Goal: Task Accomplishment & Management: Manage account settings

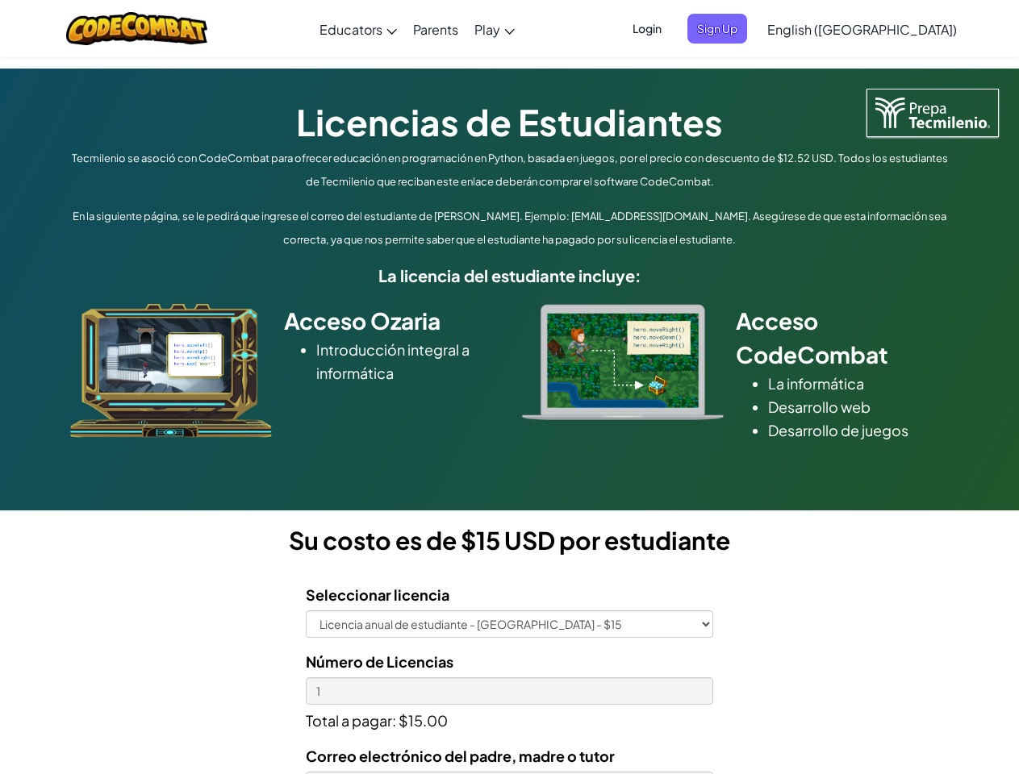
click at [510, 387] on div at bounding box center [623, 362] width 226 height 116
click at [671, 28] on span "Login" at bounding box center [647, 29] width 48 height 30
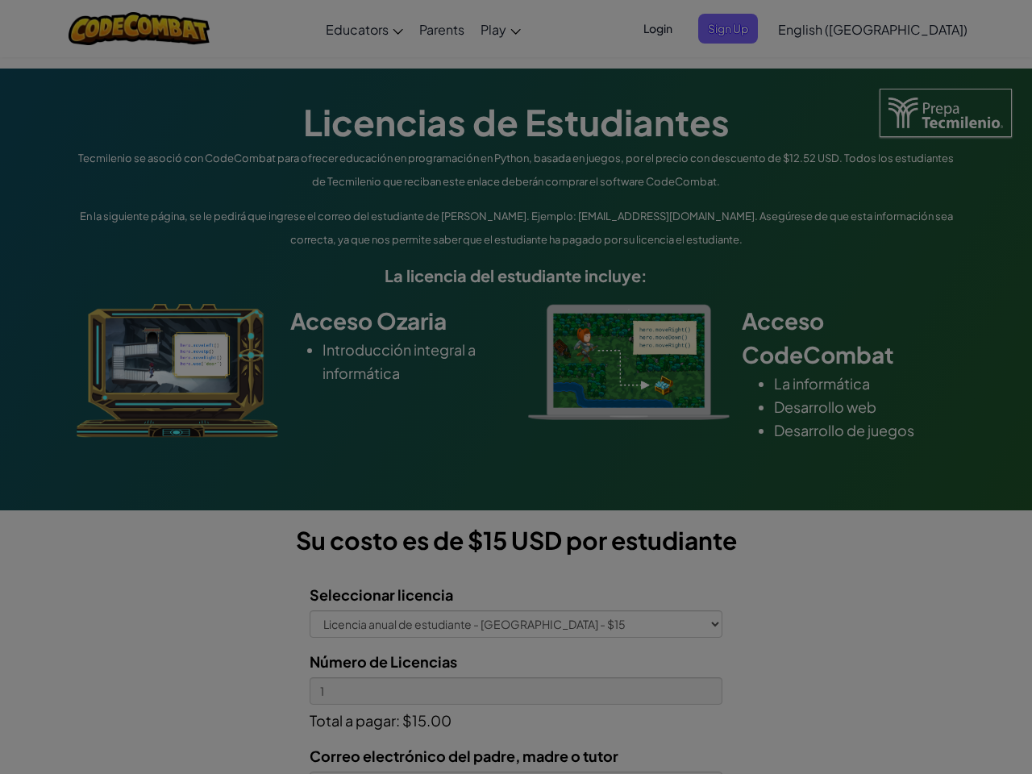
click at [744, 28] on div at bounding box center [516, 387] width 1032 height 774
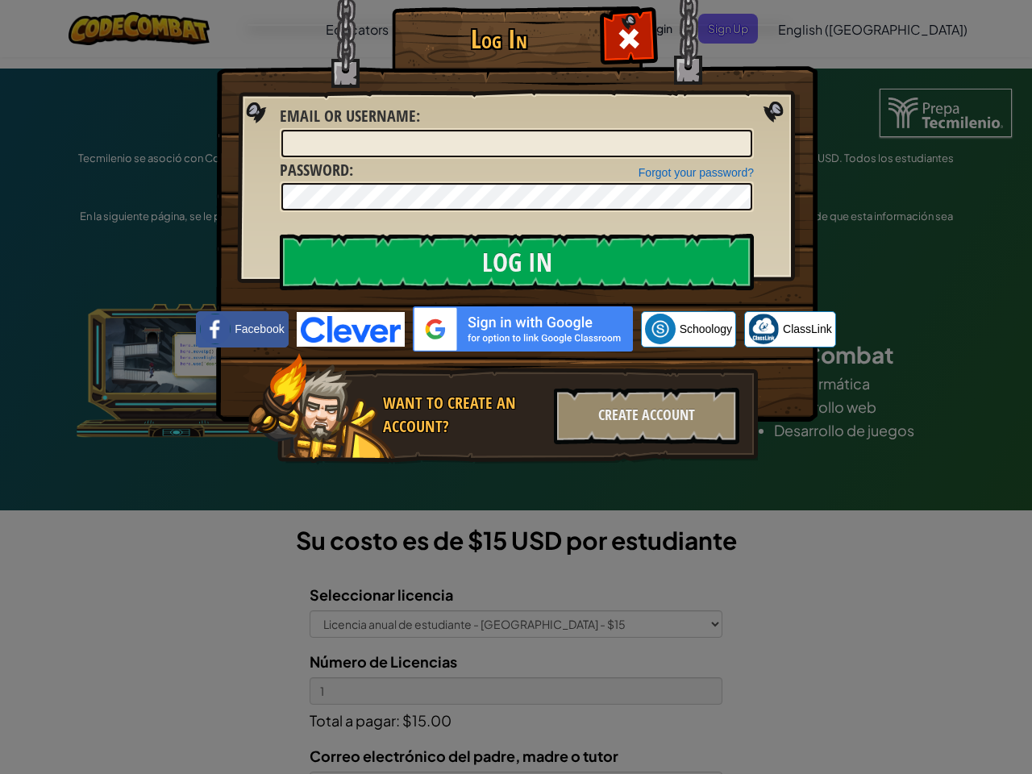
click at [815, 28] on div "Log In Unknown Error Email or Username : Forgot your password? Password : Log I…" at bounding box center [516, 387] width 1032 height 774
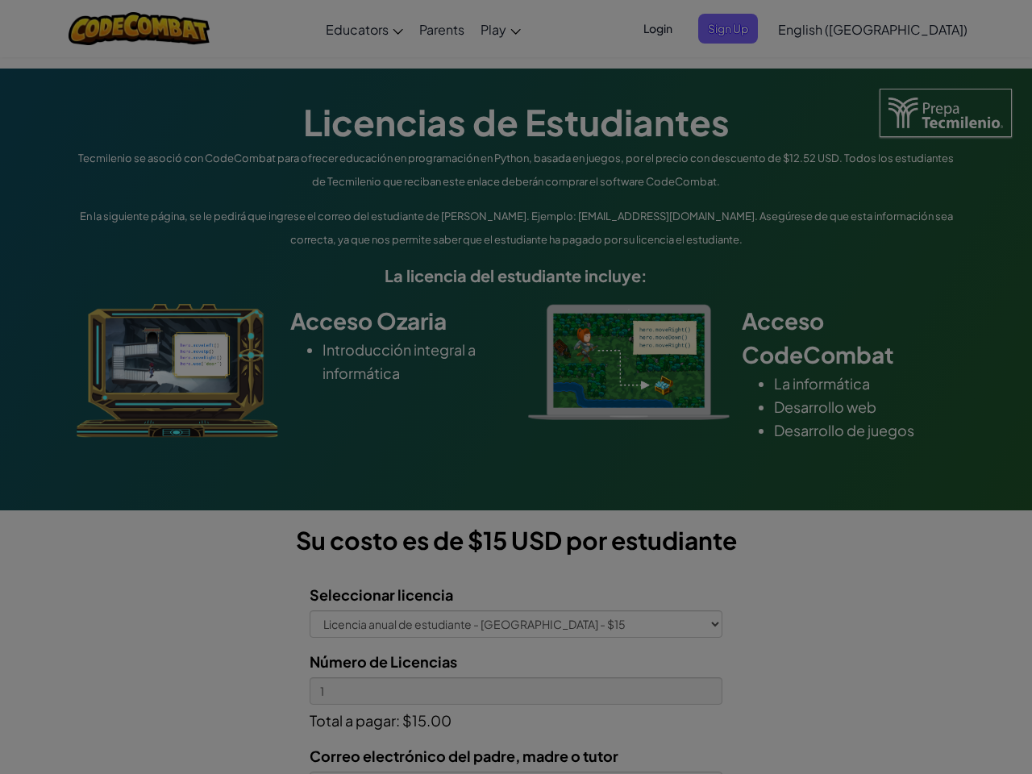
click at [815, 28] on div "Log In Unknown Error Email or Username : Forgot your password? Password : Log I…" at bounding box center [516, 387] width 1032 height 774
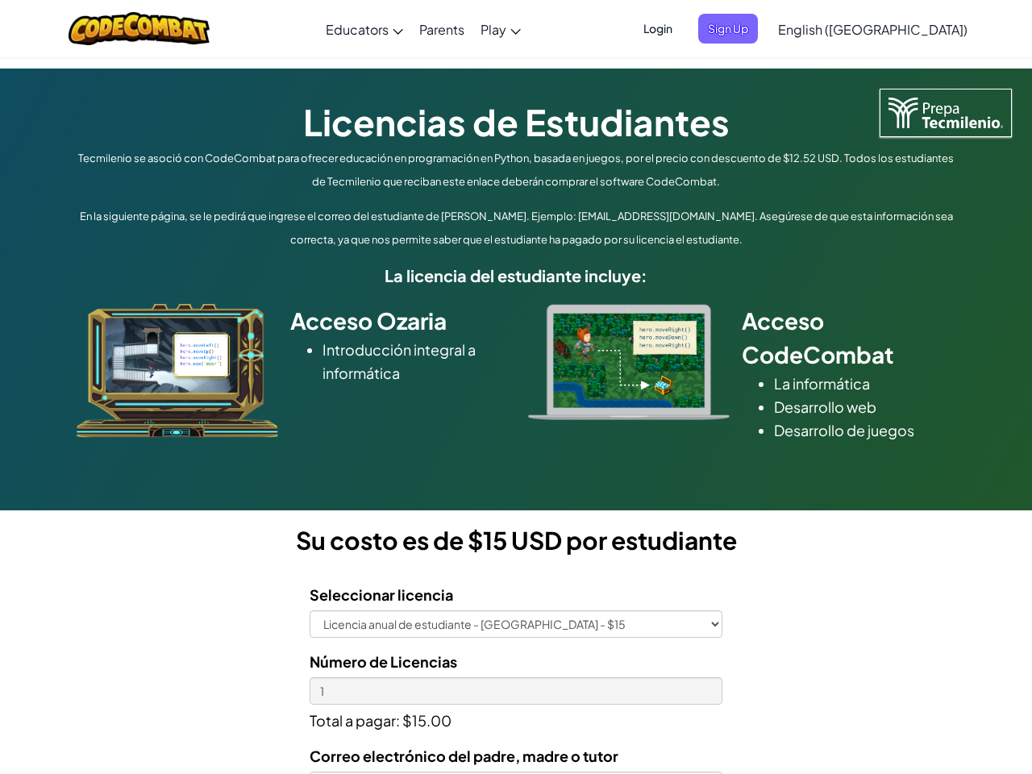
click at [902, 29] on div at bounding box center [516, 387] width 1032 height 774
